Goal: Information Seeking & Learning: Learn about a topic

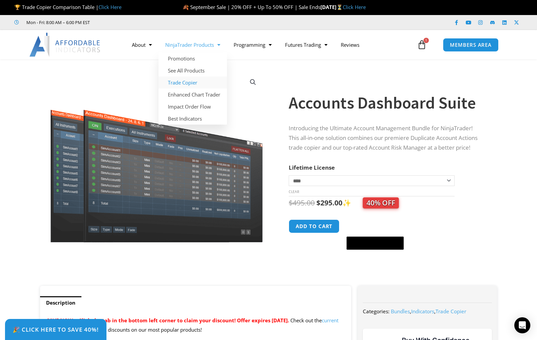
click at [193, 82] on link "Trade Copier" at bounding box center [193, 82] width 68 height 12
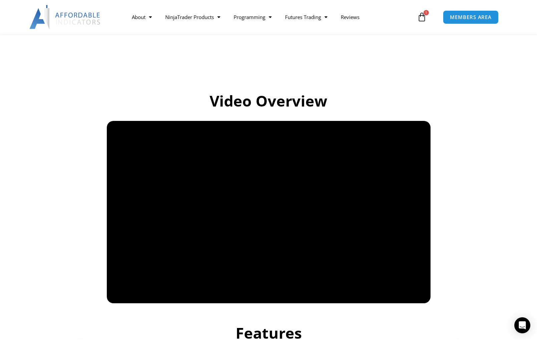
scroll to position [393, 0]
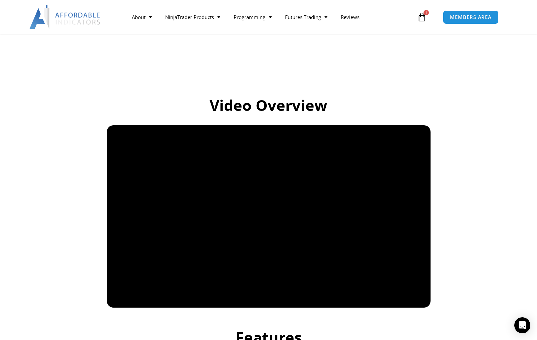
click at [336, 314] on div "Features" at bounding box center [269, 332] width 374 height 36
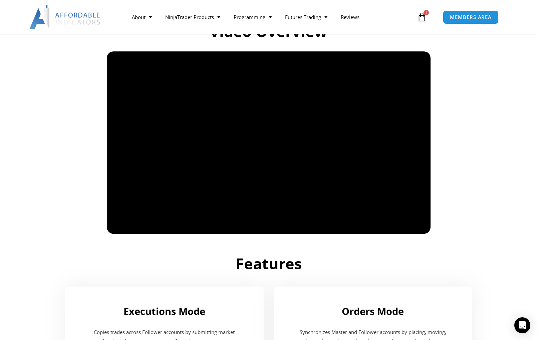
scroll to position [459, 0]
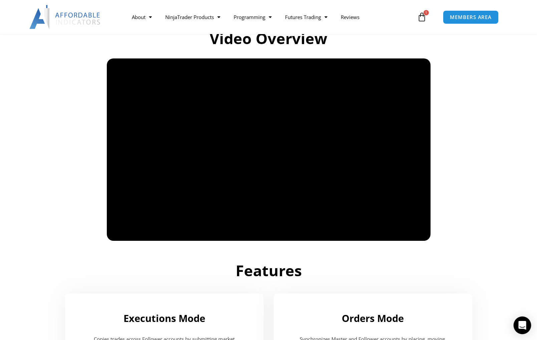
click at [520, 323] on icon "Open Intercom Messenger" at bounding box center [523, 325] width 8 height 9
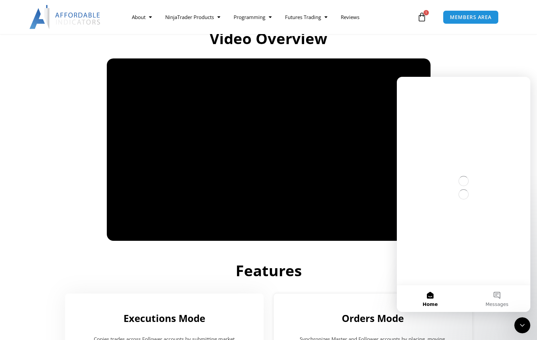
scroll to position [0, 0]
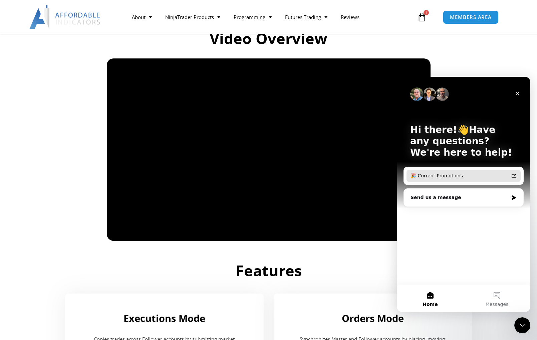
click at [512, 176] on icon "Intercom messenger" at bounding box center [514, 176] width 5 height 4
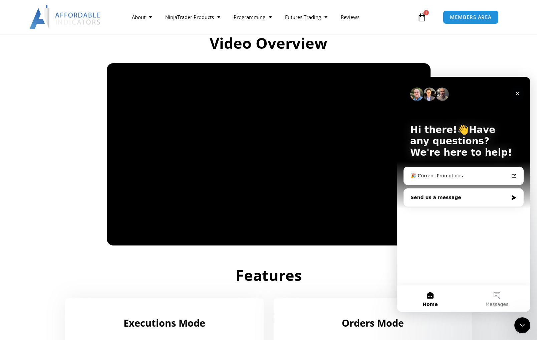
click at [519, 93] on icon "Close" at bounding box center [518, 94] width 4 height 4
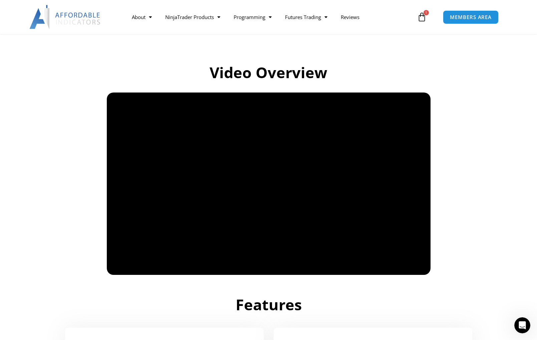
scroll to position [424, 0]
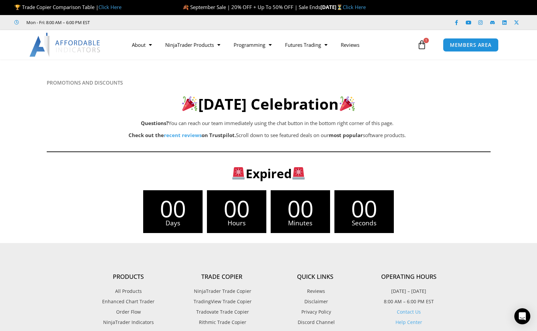
click at [366, 8] on link "Click Here" at bounding box center [354, 7] width 23 height 7
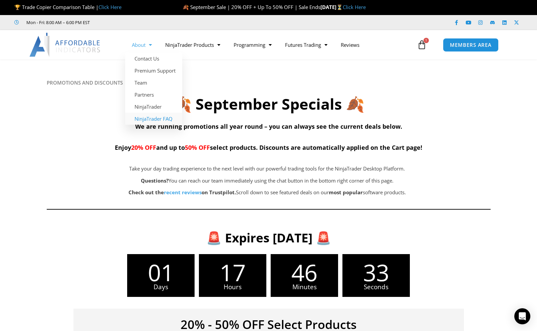
click at [154, 118] on link "NinjaTrader FAQ" at bounding box center [153, 119] width 57 height 12
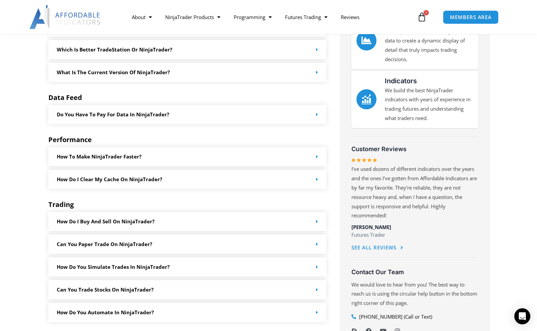
scroll to position [241, 0]
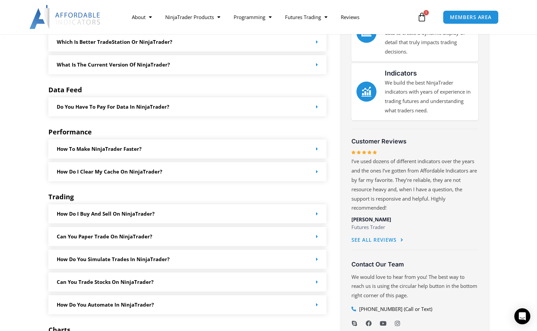
click at [316, 148] on icon at bounding box center [317, 148] width 2 height 5
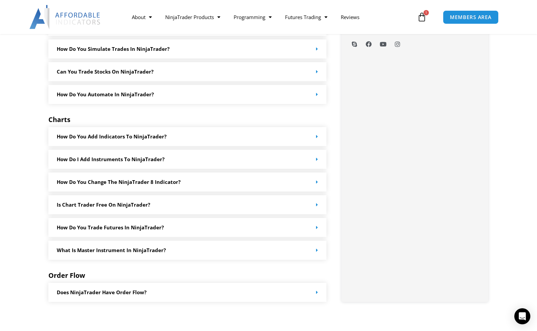
scroll to position [526, 0]
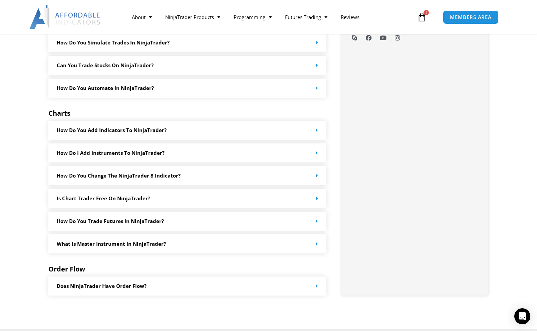
click at [308, 196] on div "Is chart Trader free on NinjaTrader?" at bounding box center [187, 198] width 278 height 19
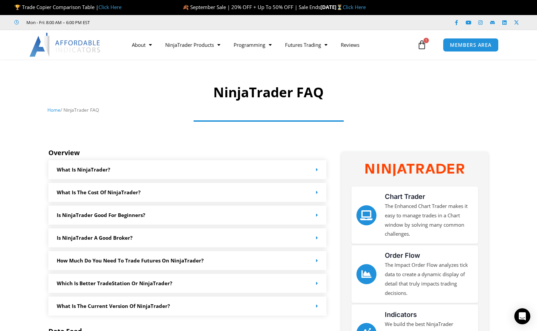
scroll to position [0, 0]
click at [152, 106] on link "NinjaTrader" at bounding box center [153, 106] width 57 height 12
